Goal: Task Accomplishment & Management: Manage account settings

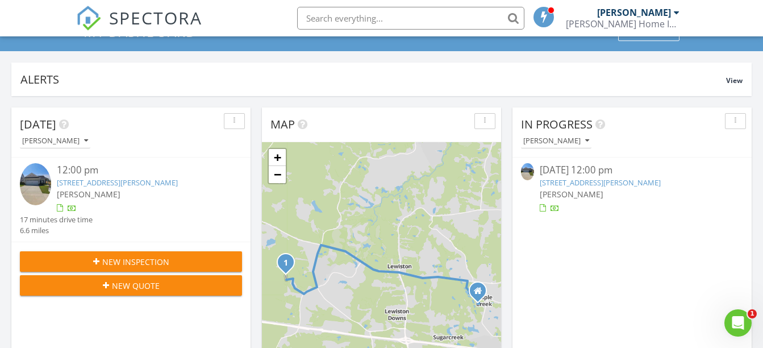
scroll to position [57, 0]
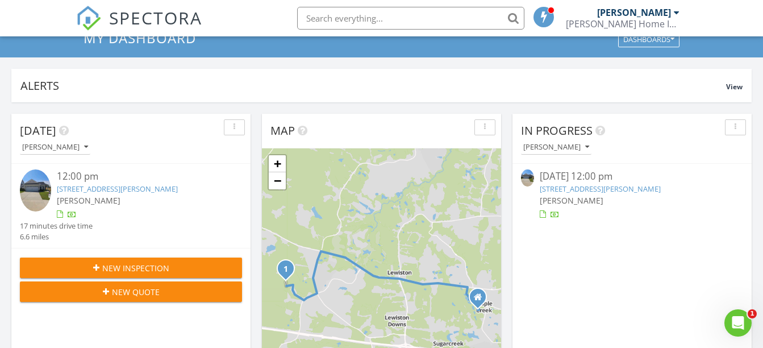
click at [577, 187] on link "932 Holbrook Dr, Grovetown, GA 30813" at bounding box center [600, 189] width 121 height 10
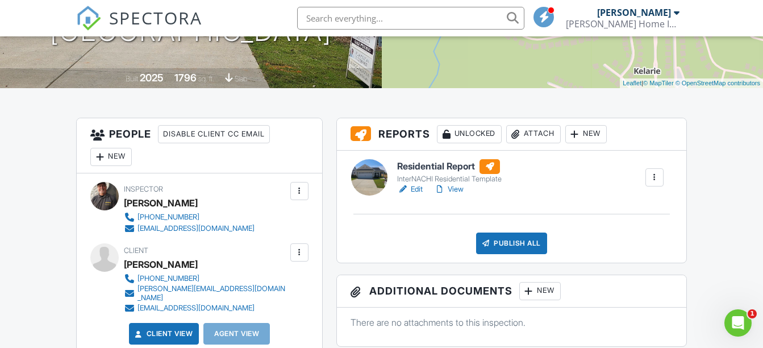
click at [298, 251] on div at bounding box center [299, 252] width 11 height 11
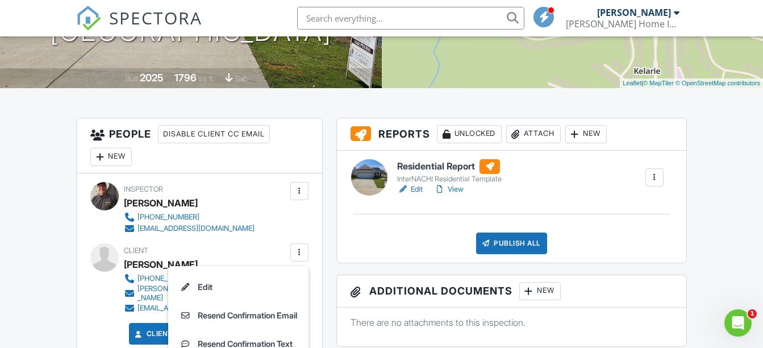
scroll to position [284, 0]
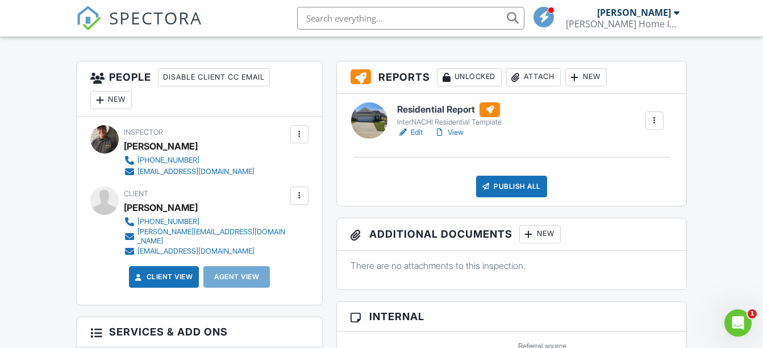
click at [119, 102] on div "New" at bounding box center [110, 100] width 41 height 18
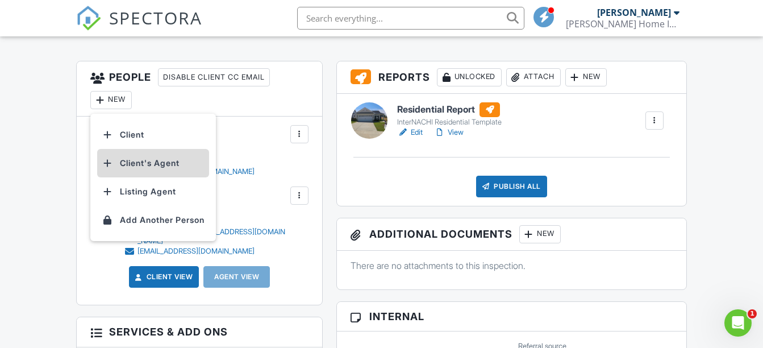
click at [139, 164] on li "Client's Agent" at bounding box center [153, 163] width 112 height 28
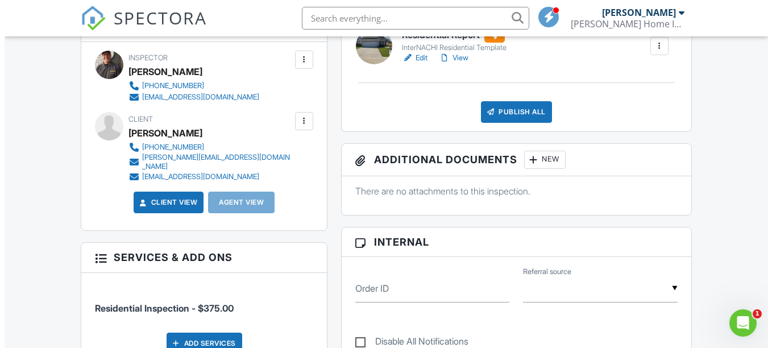
scroll to position [341, 0]
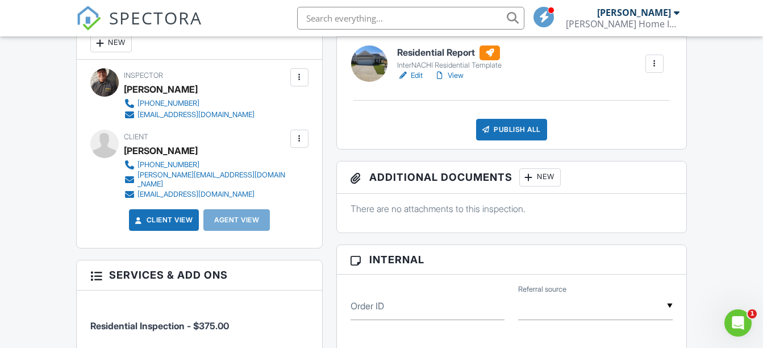
click at [300, 139] on div at bounding box center [299, 138] width 11 height 11
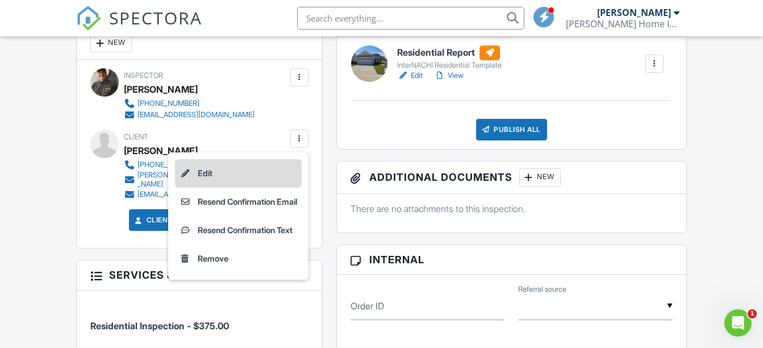
click at [197, 174] on li "Edit" at bounding box center [238, 173] width 127 height 28
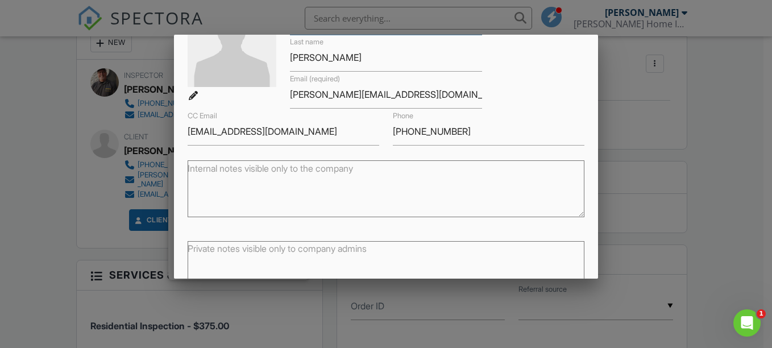
scroll to position [114, 0]
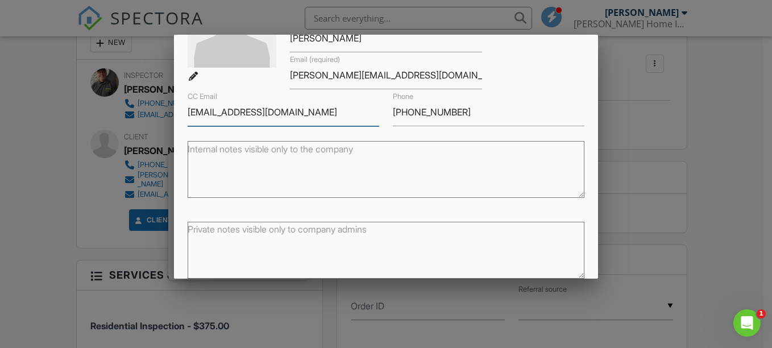
drag, startPoint x: 331, startPoint y: 110, endPoint x: 172, endPoint y: 117, distance: 159.9
paste input "ondarealestateteam@gmail"
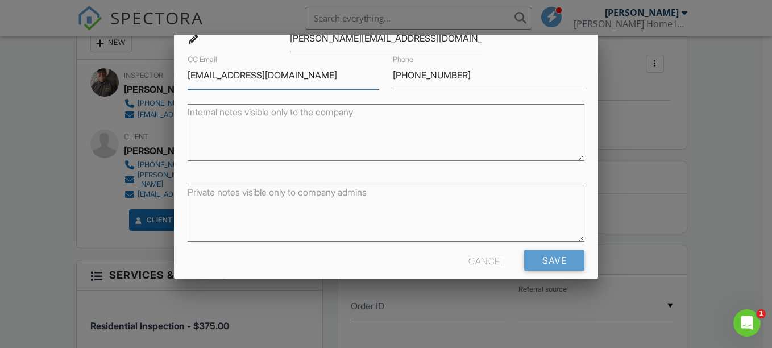
scroll to position [165, 0]
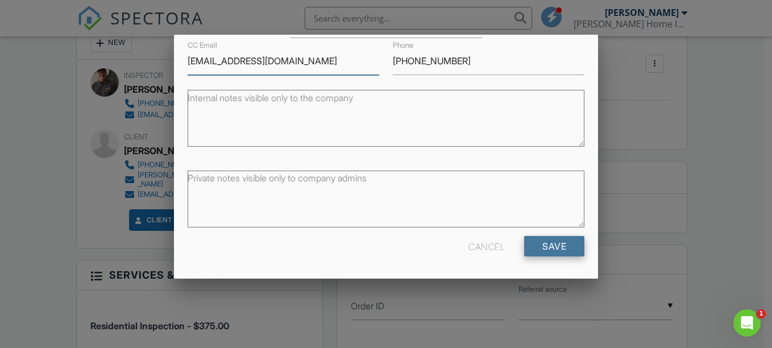
type input "[EMAIL_ADDRESS][DOMAIN_NAME]"
click at [547, 246] on input "Save" at bounding box center [554, 246] width 60 height 20
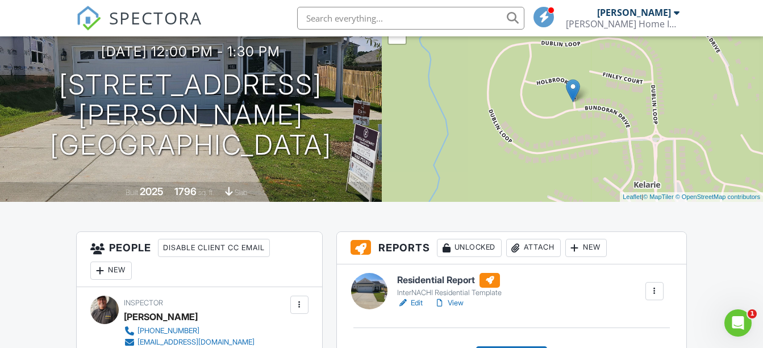
scroll to position [171, 0]
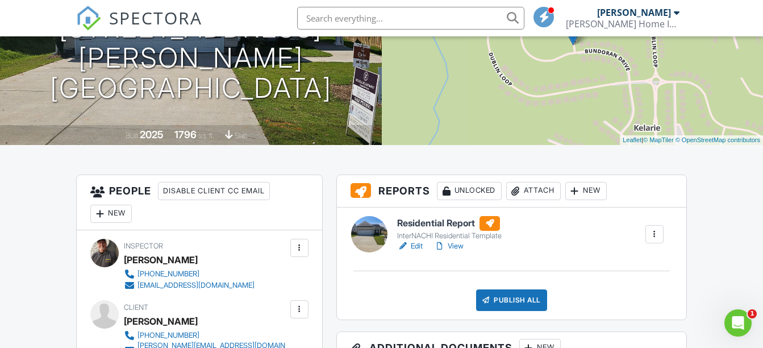
click at [435, 225] on h6 "Residential Report" at bounding box center [449, 223] width 105 height 15
